Goal: Task Accomplishment & Management: Complete application form

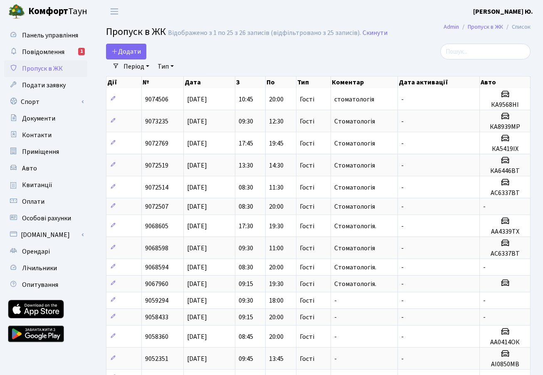
select select "25"
click at [133, 48] on span "Додати" at bounding box center [127, 51] width 30 height 9
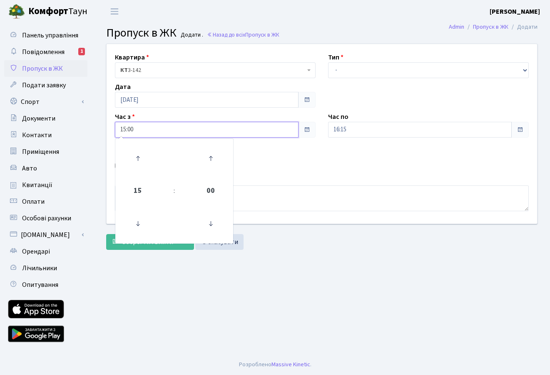
drag, startPoint x: 163, startPoint y: 132, endPoint x: 97, endPoint y: 137, distance: 66.0
click at [97, 137] on div "Квартира <b>КТ</b>&nbsp;&nbsp;&nbsp;&nbsp;3-142 КТ 3-142 Тип - Доставка Таксі Г…" at bounding box center [322, 149] width 456 height 211
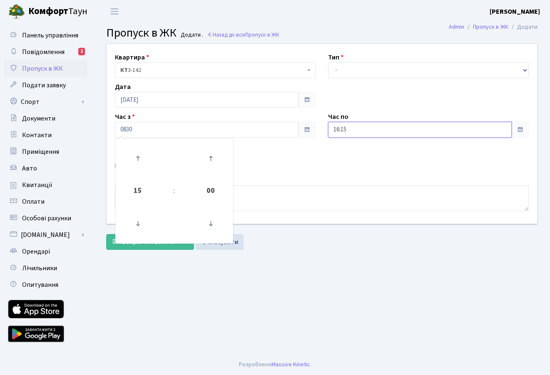
type input "08:30"
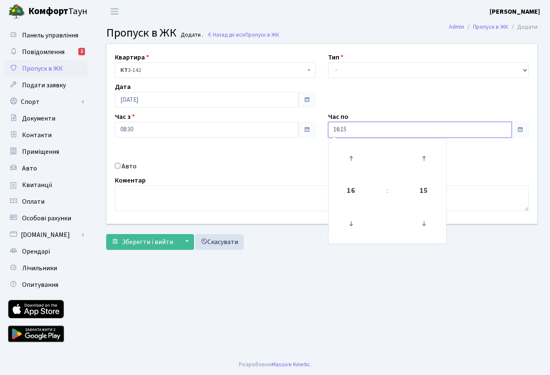
drag, startPoint x: 363, startPoint y: 129, endPoint x: 313, endPoint y: 129, distance: 49.5
click at [313, 129] on div "Квартира <b>КТ</b>&nbsp;&nbsp;&nbsp;&nbsp;3-142 КТ 3-142 Тип - Доставка Таксі Г…" at bounding box center [321, 134] width 443 height 180
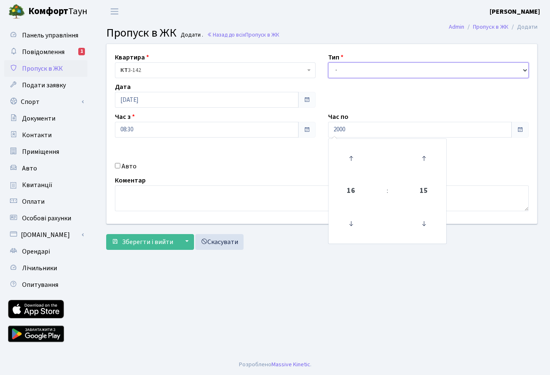
type input "20:00"
click at [343, 72] on select "- Доставка Таксі Гості Сервіс" at bounding box center [428, 70] width 201 height 16
select select "3"
click at [328, 62] on select "- Доставка Таксі Гості Сервіс" at bounding box center [428, 70] width 201 height 16
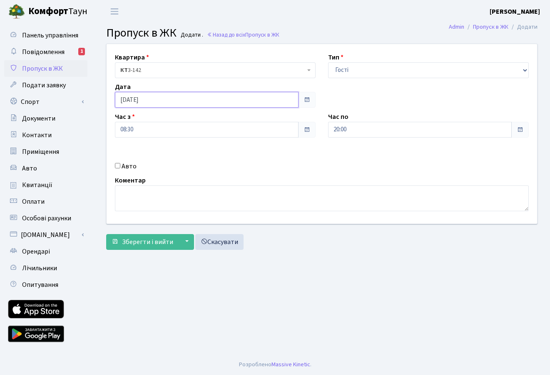
click at [134, 105] on input "[DATE]" at bounding box center [207, 100] width 184 height 16
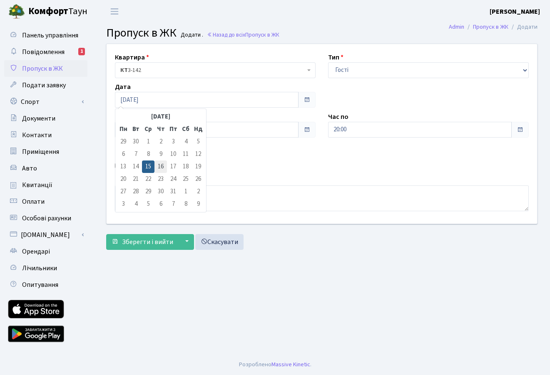
click at [154, 162] on td "16" at bounding box center [160, 167] width 12 height 12
type input "16.10.2025"
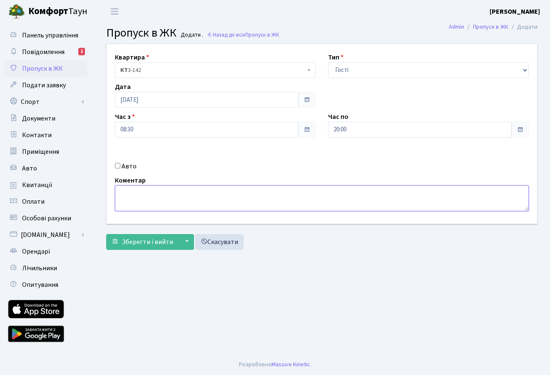
click at [163, 199] on textarea at bounding box center [322, 199] width 414 height 26
type textarea "стоматологія"
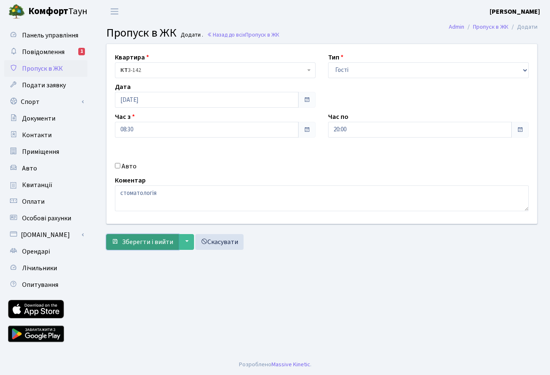
click at [132, 246] on span "Зберегти і вийти" at bounding box center [147, 242] width 51 height 9
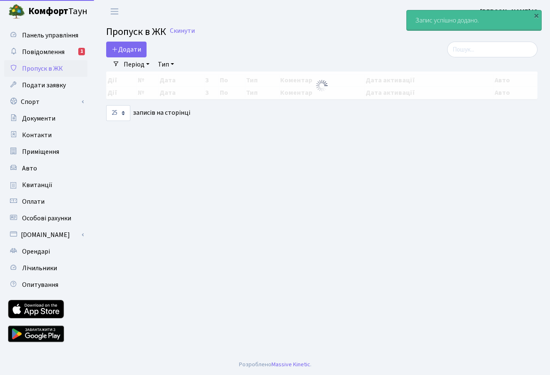
select select "25"
